Goal: Information Seeking & Learning: Learn about a topic

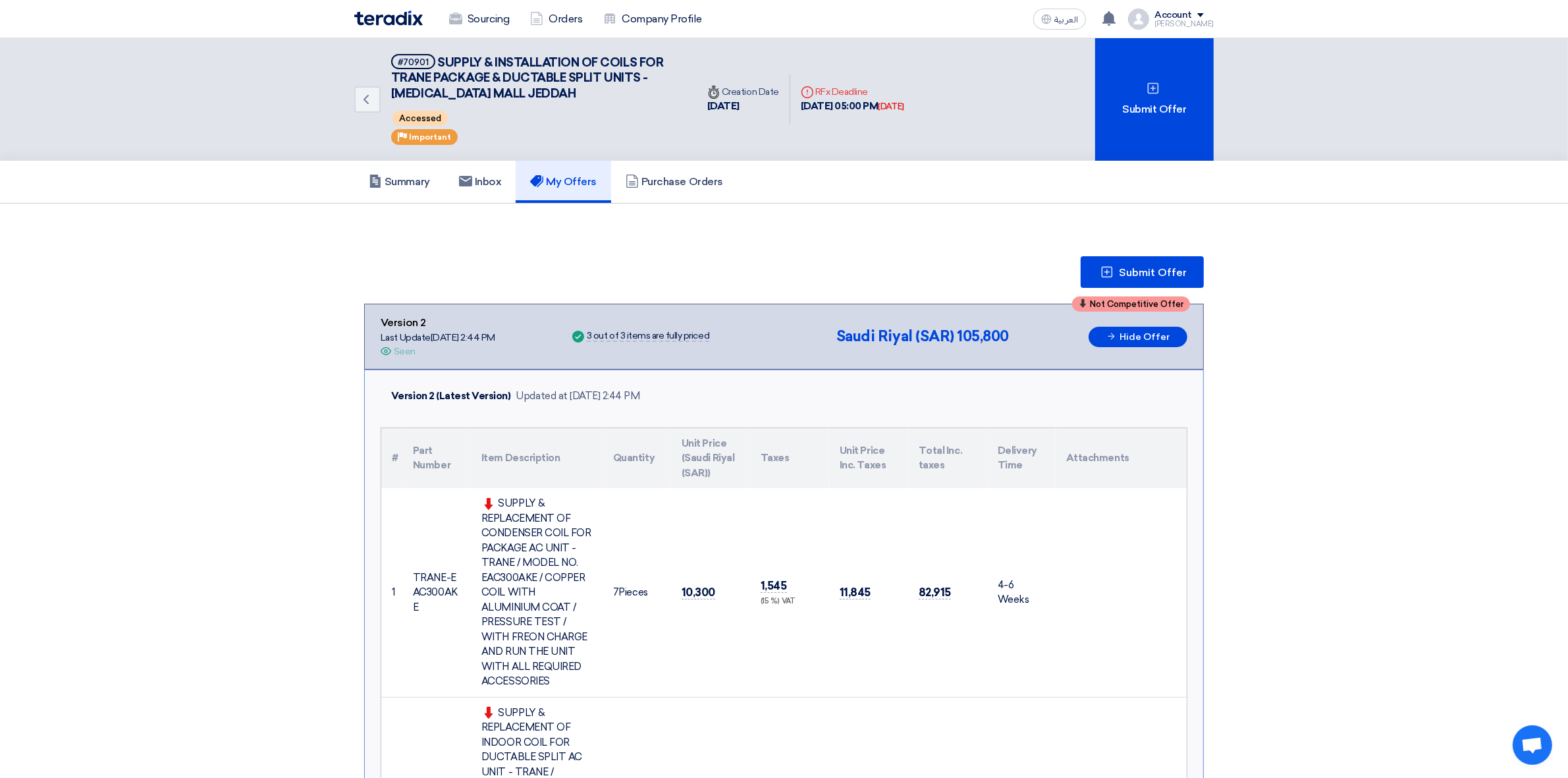
click at [563, 178] on h5 "My Offers" at bounding box center [564, 182] width 67 height 13
click at [402, 14] on img at bounding box center [388, 18] width 69 height 15
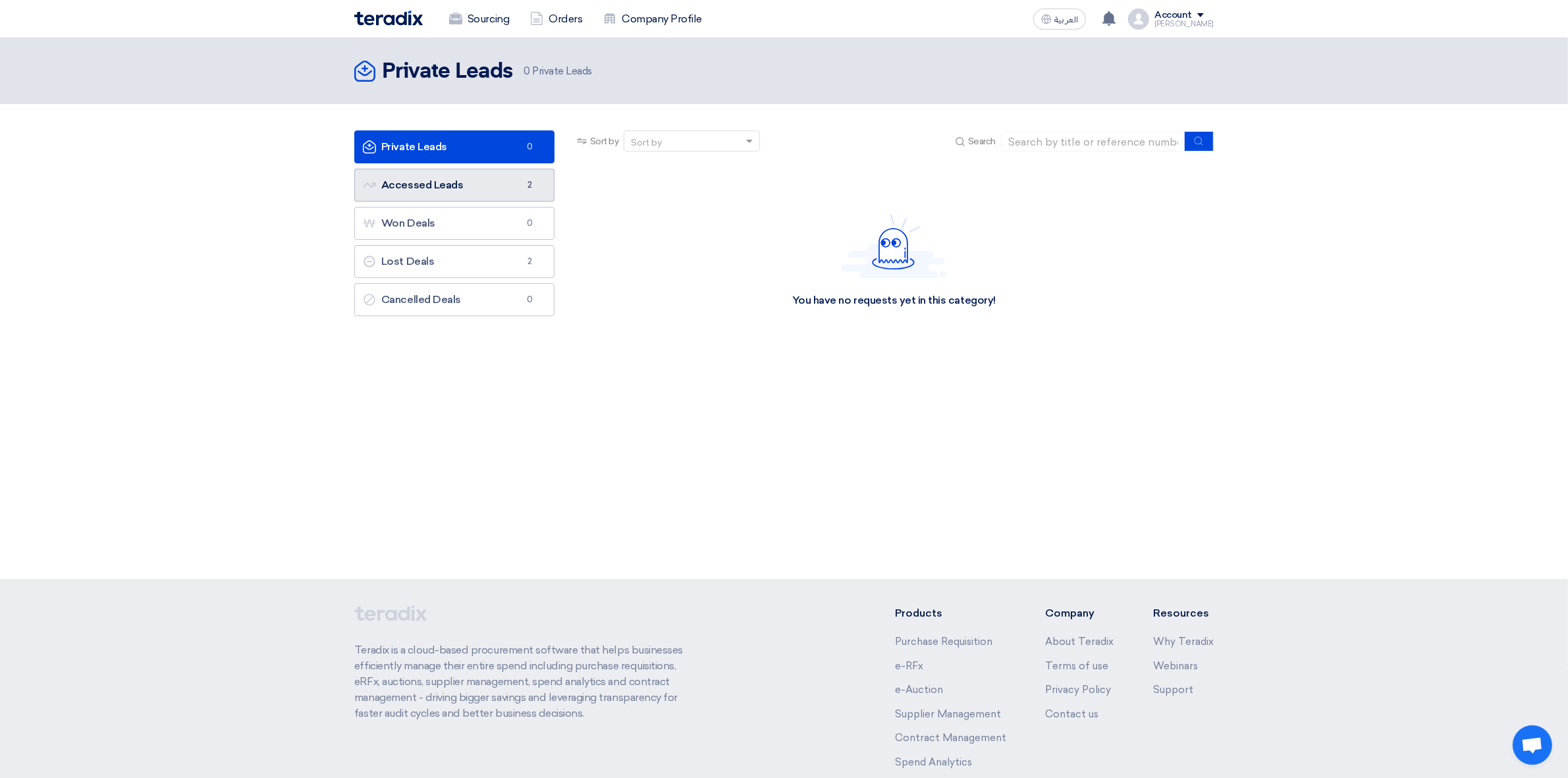
click at [487, 188] on link "Accessed Leads Accessed Leads 2" at bounding box center [454, 185] width 200 height 33
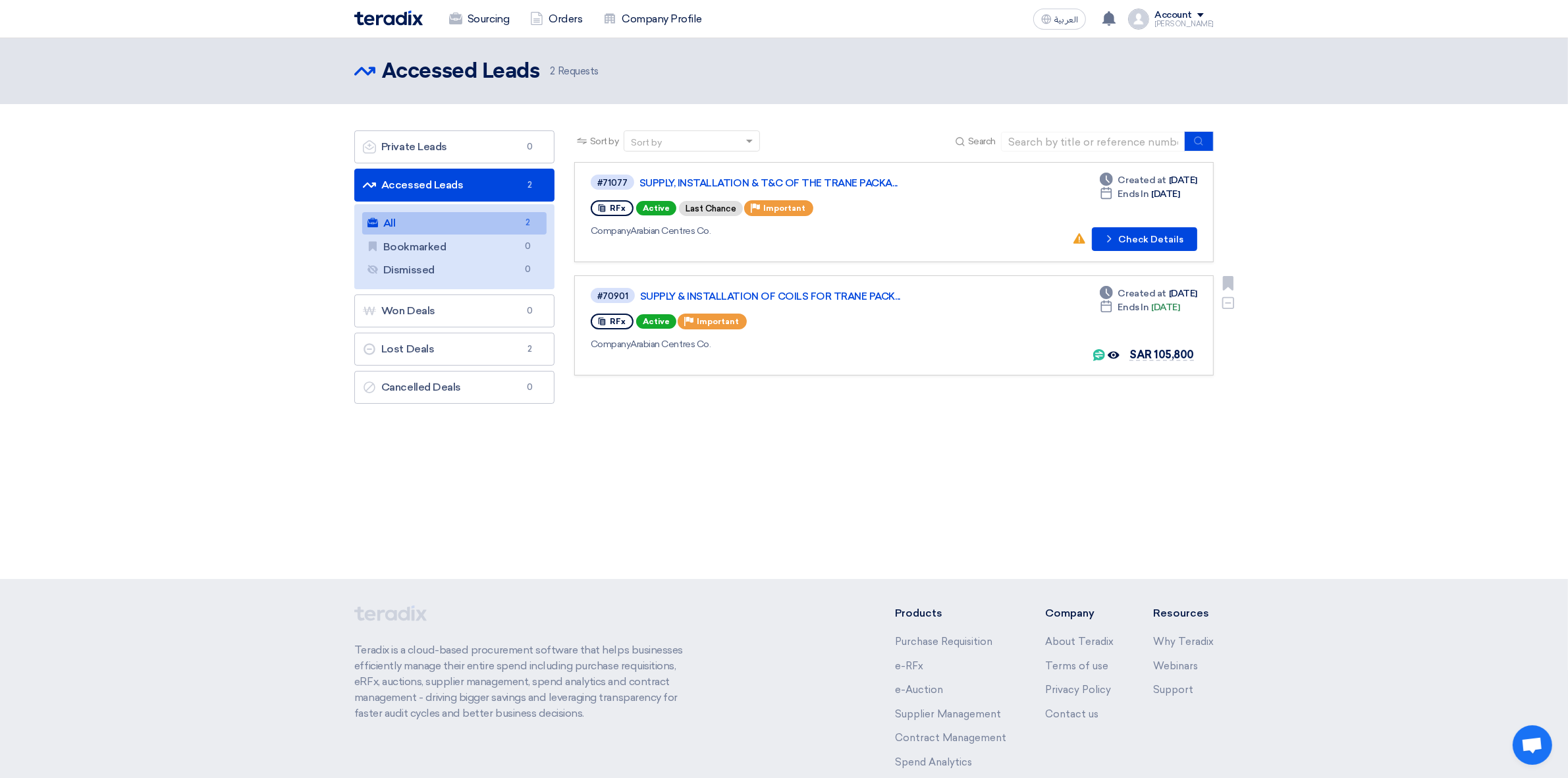
drag, startPoint x: 1163, startPoint y: 307, endPoint x: 1113, endPoint y: 305, distance: 50.0
click at [1113, 305] on div "Deadline Ends In [DATE]" at bounding box center [1139, 307] width 80 height 14
click at [1116, 15] on icon at bounding box center [1109, 18] width 14 height 14
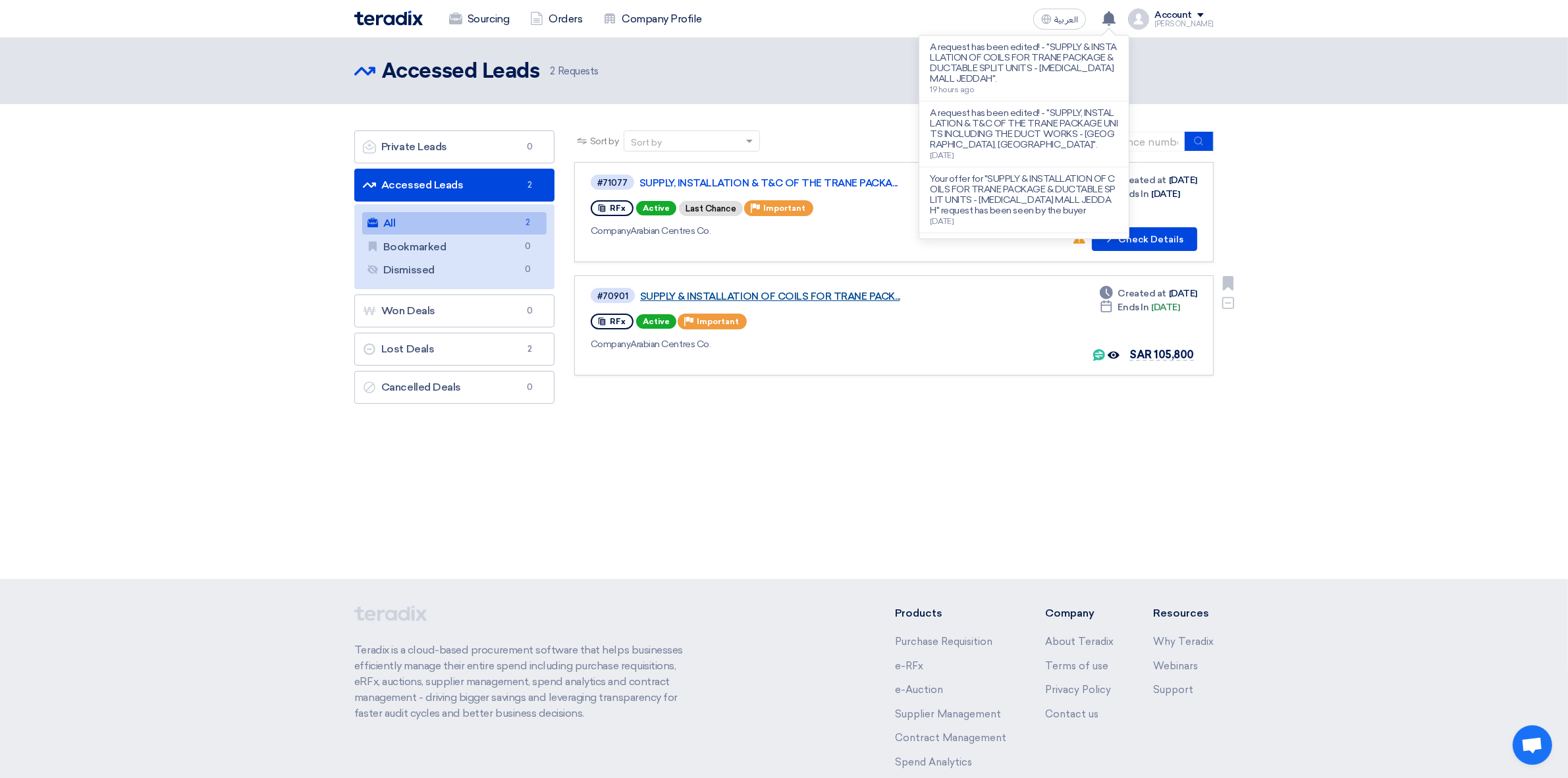
click at [746, 297] on link "SUPPLY & INSTALLATION OF COILS FOR TRANE PACK..." at bounding box center [804, 297] width 329 height 12
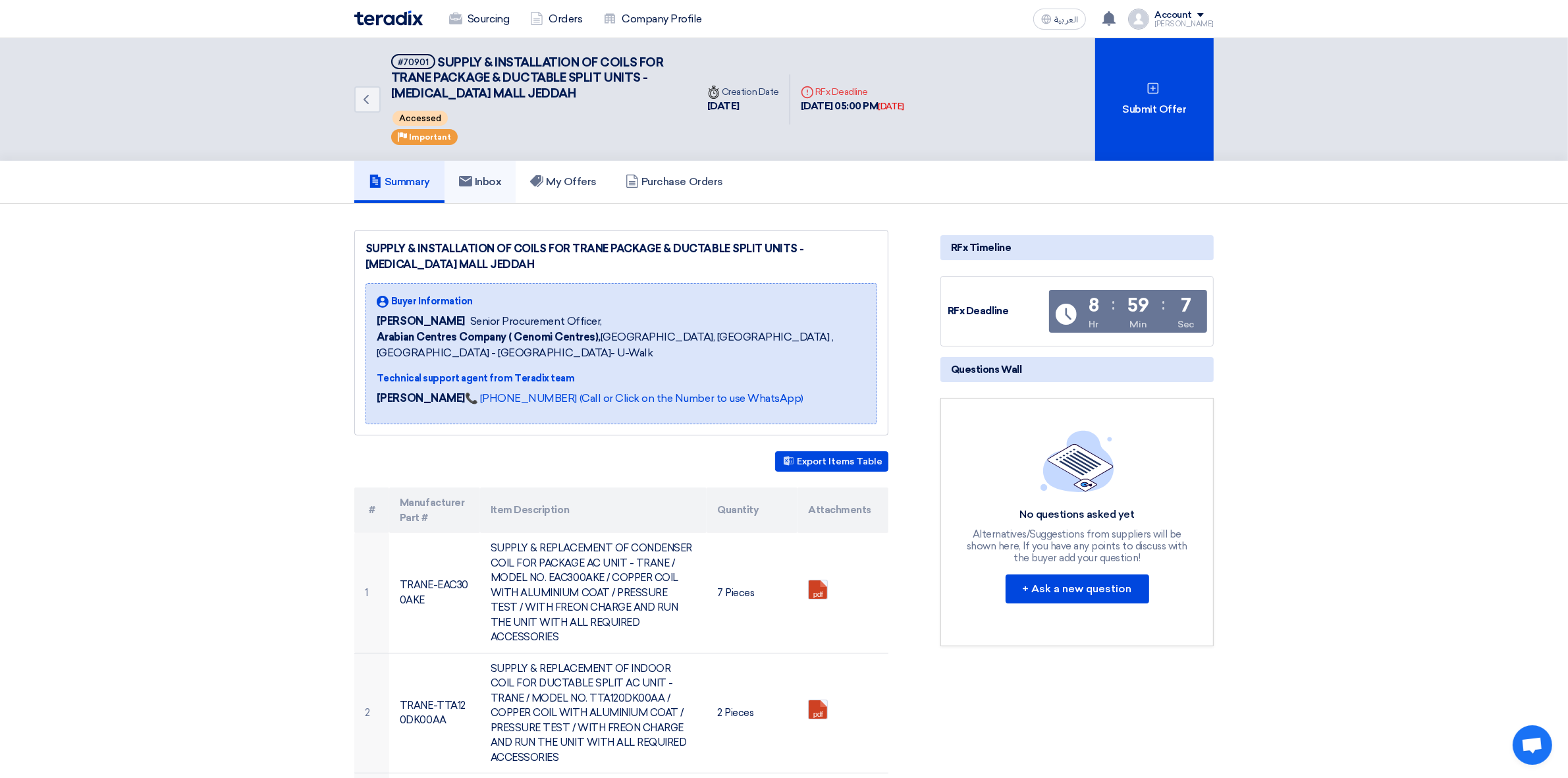
click at [464, 191] on link "Inbox" at bounding box center [480, 181] width 72 height 42
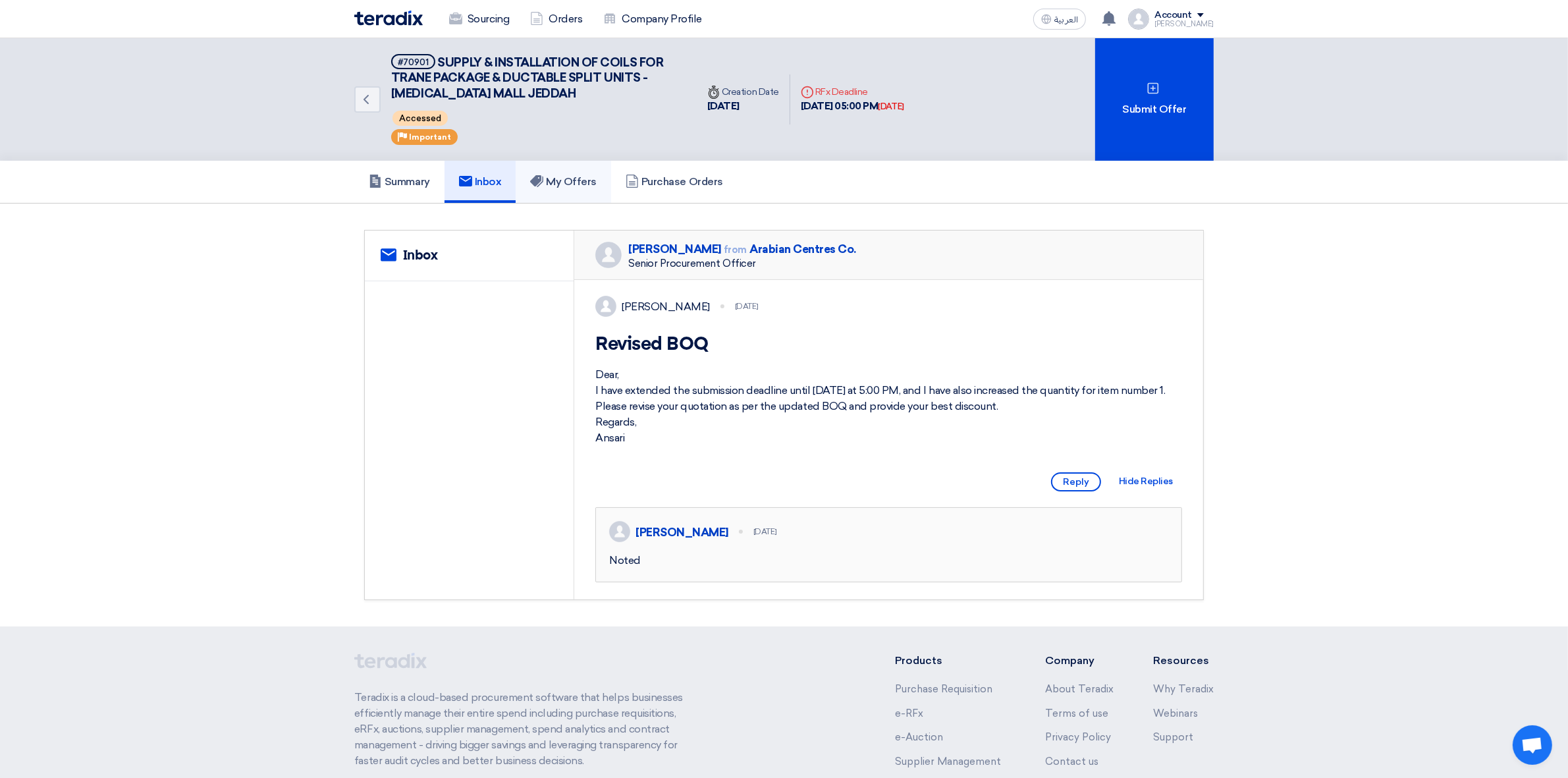
click at [543, 182] on icon at bounding box center [537, 181] width 13 height 13
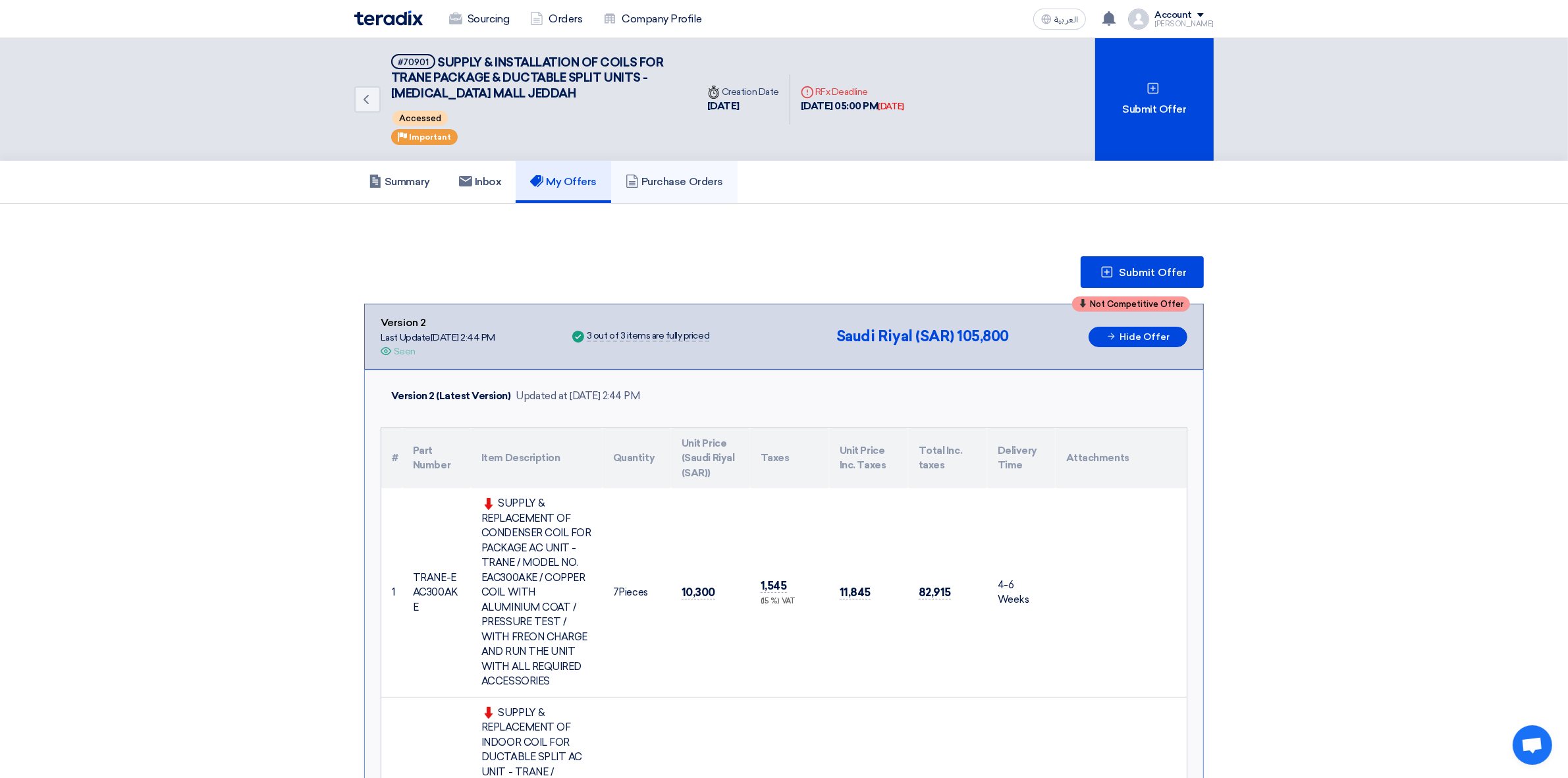
click at [667, 195] on link "Purchase Orders" at bounding box center [674, 181] width 126 height 42
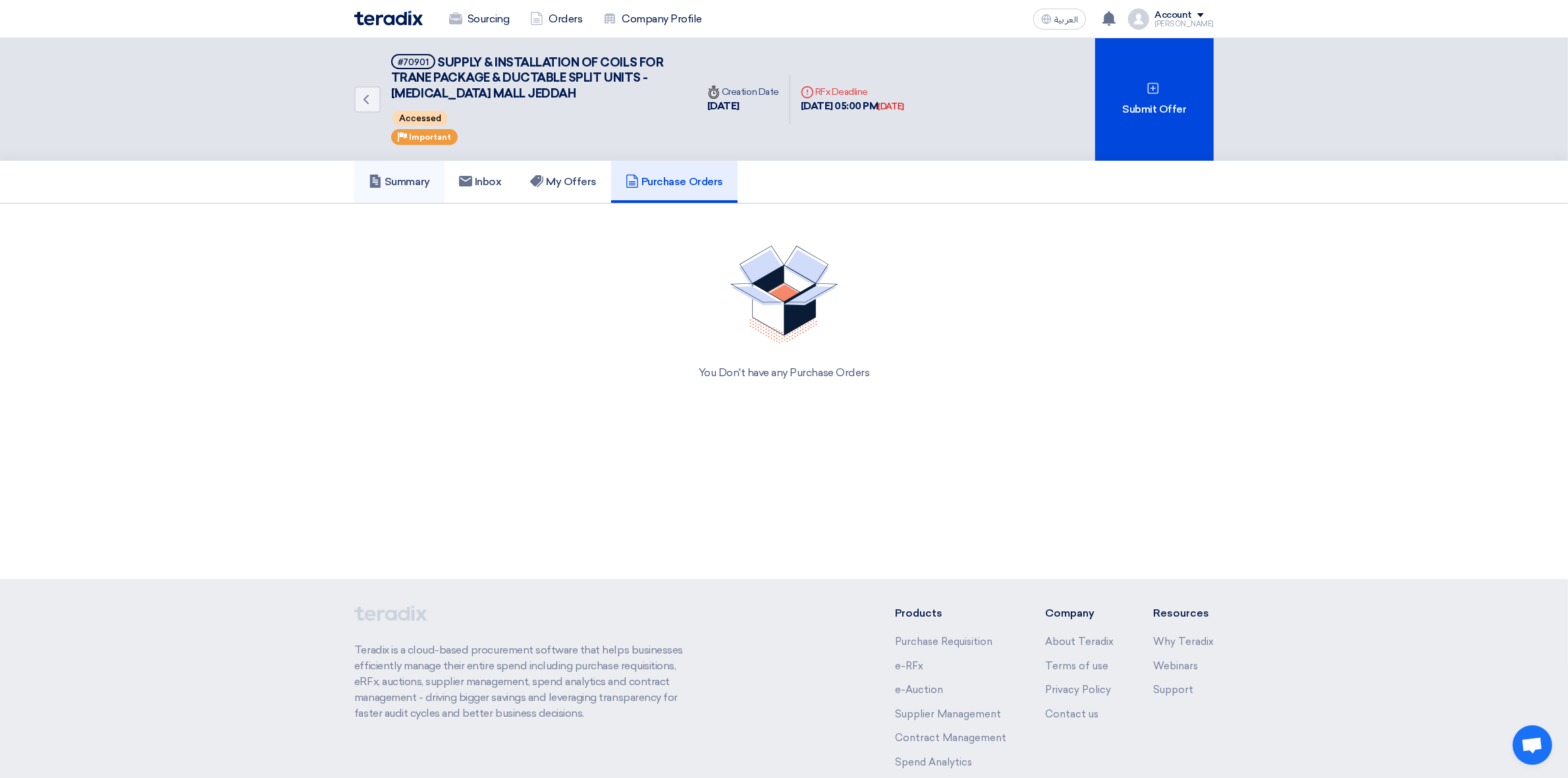
click at [416, 175] on h5 "Summary" at bounding box center [398, 182] width 61 height 13
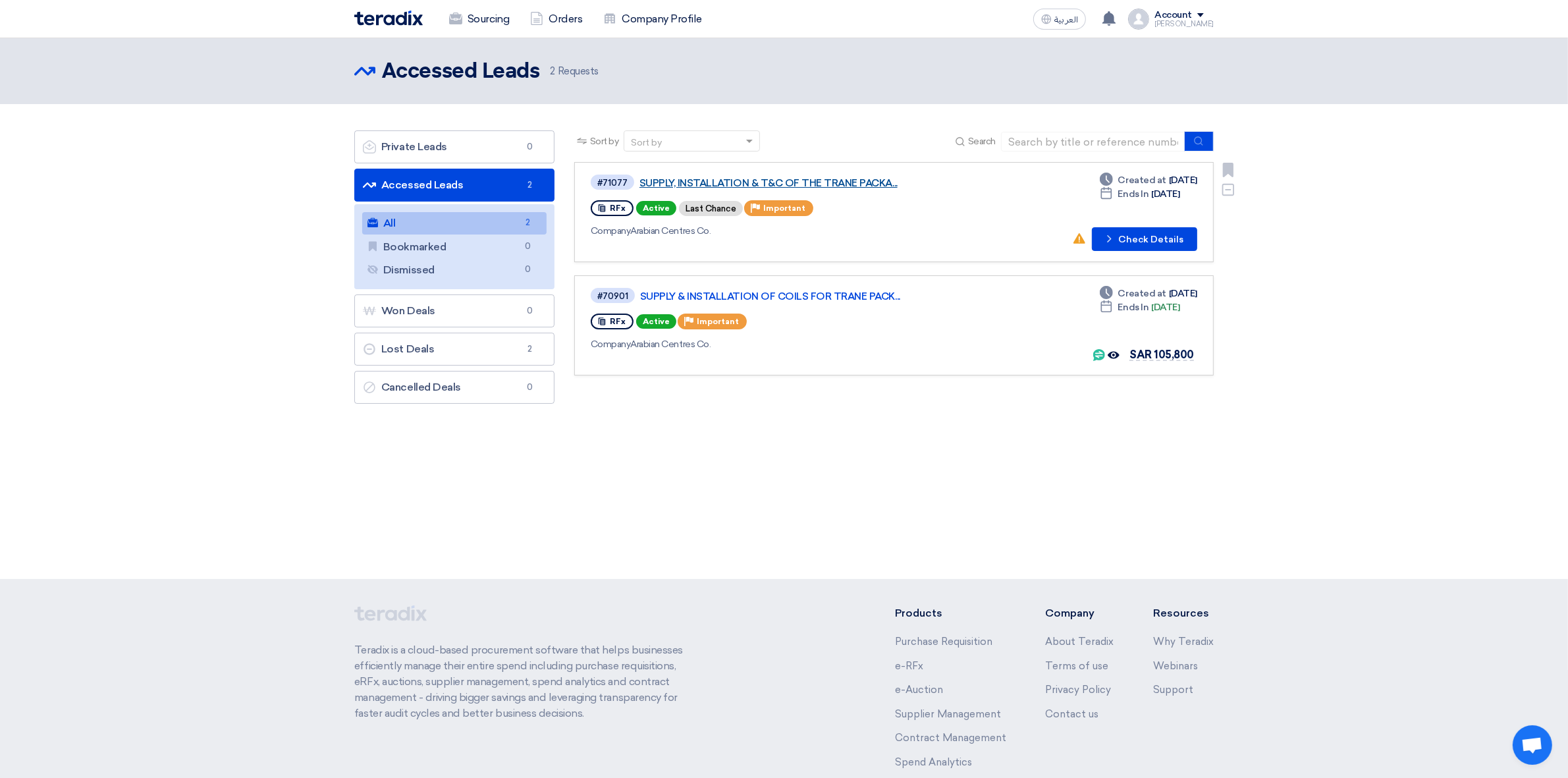
click at [717, 178] on link "SUPPLY, INSTALLATION & T&C OF THE TRANE PACKA..." at bounding box center [804, 183] width 329 height 12
